Goal: Task Accomplishment & Management: Complete application form

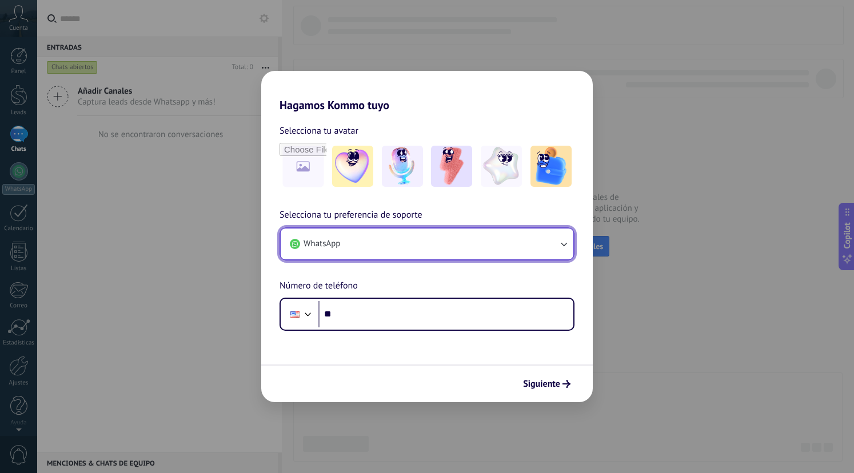
click at [563, 243] on icon "button" at bounding box center [563, 243] width 11 height 11
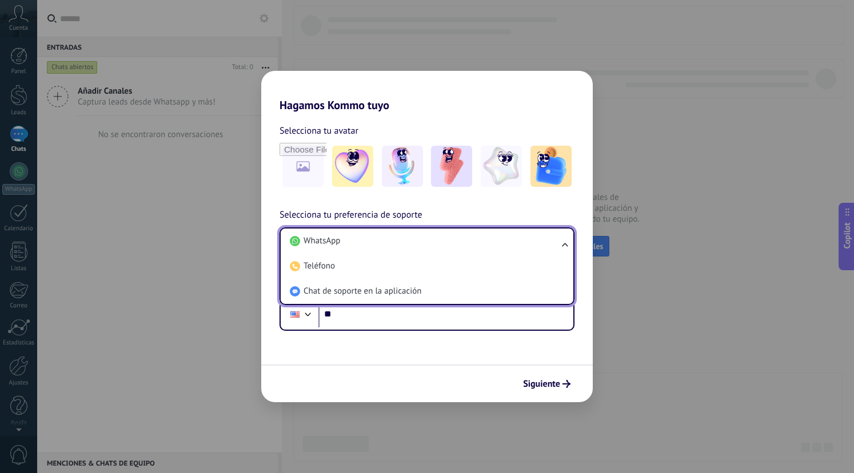
click at [563, 243] on ul "WhatsApp Teléfono Chat de soporte en la aplicación" at bounding box center [426, 266] width 295 height 78
click at [595, 328] on div "Hagamos Kommo tuyo Selecciona tu avatar Selecciona tu preferencia de soporte Wh…" at bounding box center [427, 236] width 854 height 473
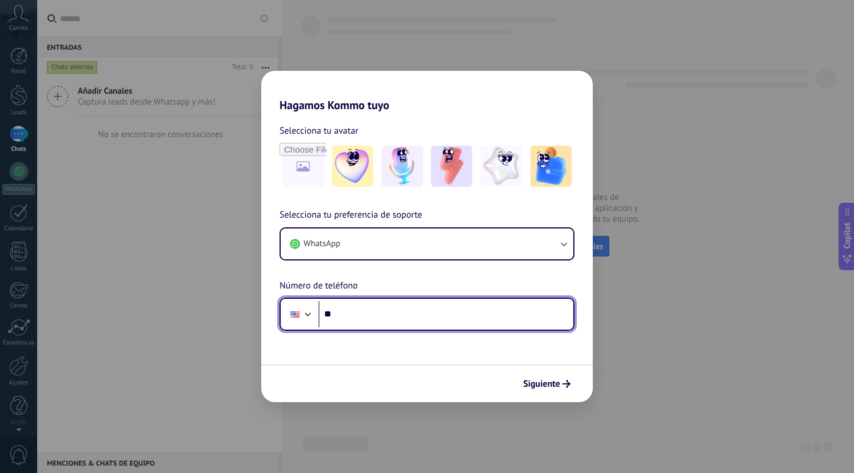
click at [428, 323] on input "**" at bounding box center [445, 314] width 255 height 26
